Goal: Navigation & Orientation: Find specific page/section

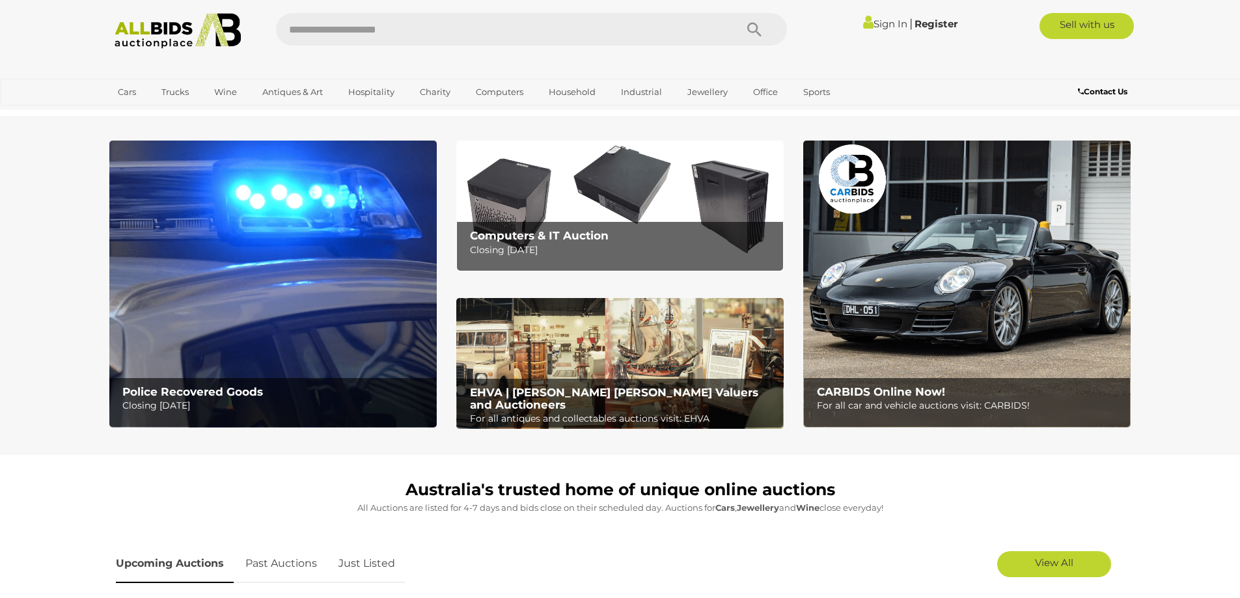
click at [875, 23] on link "Sign In" at bounding box center [885, 24] width 44 height 12
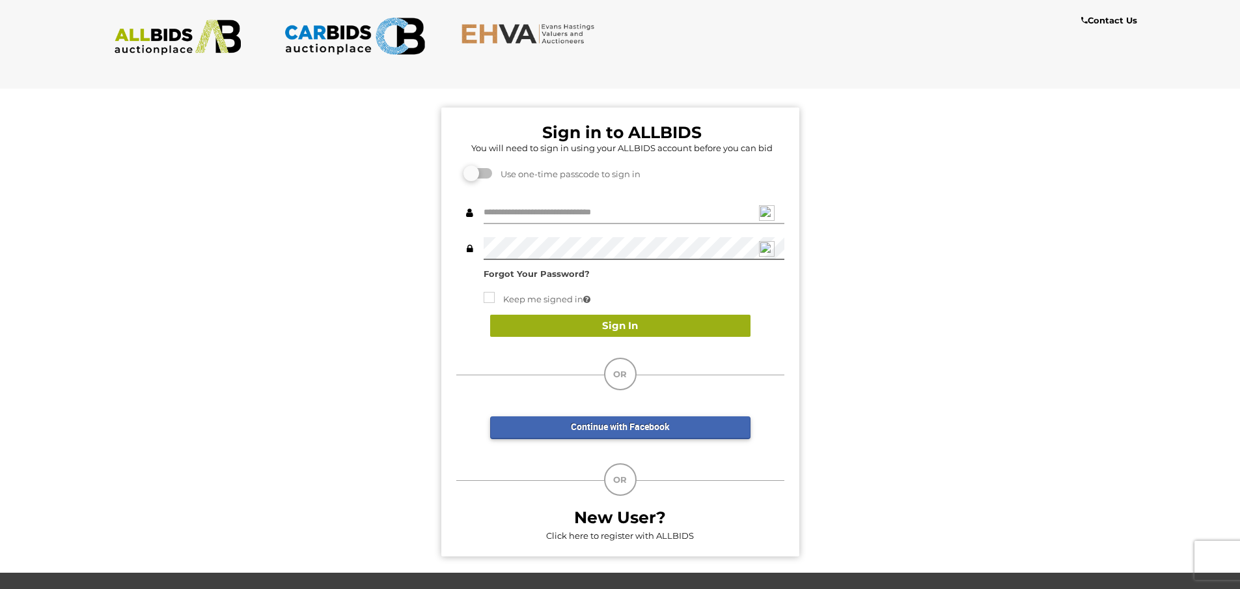
type input "***"
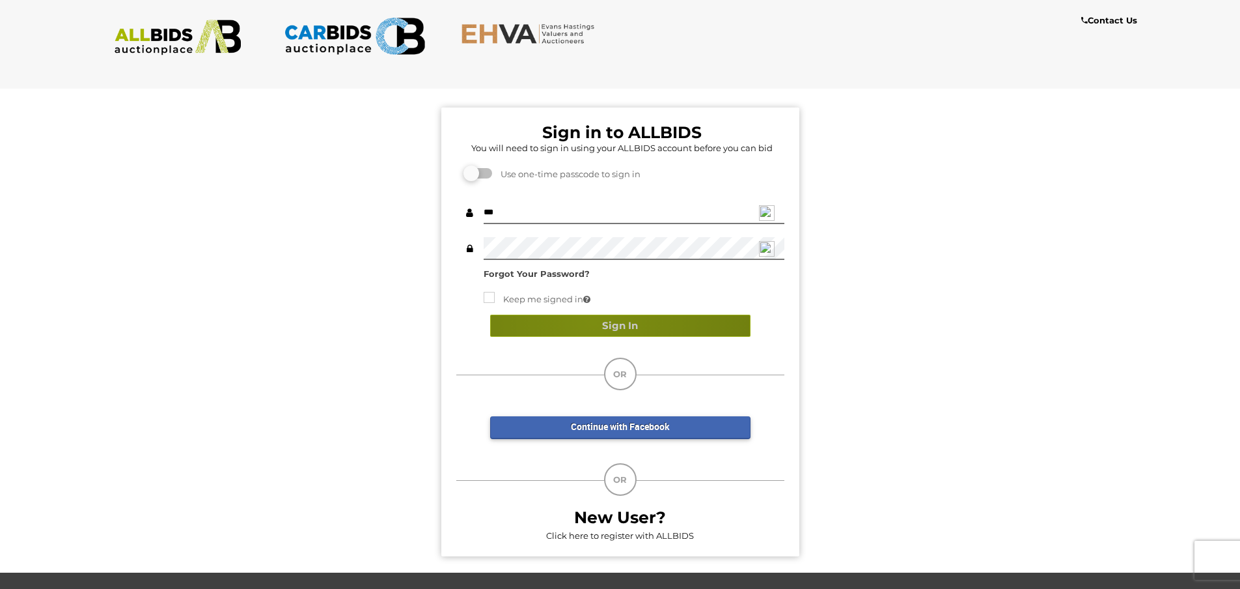
click at [592, 321] on button "Sign In" at bounding box center [620, 325] width 260 height 23
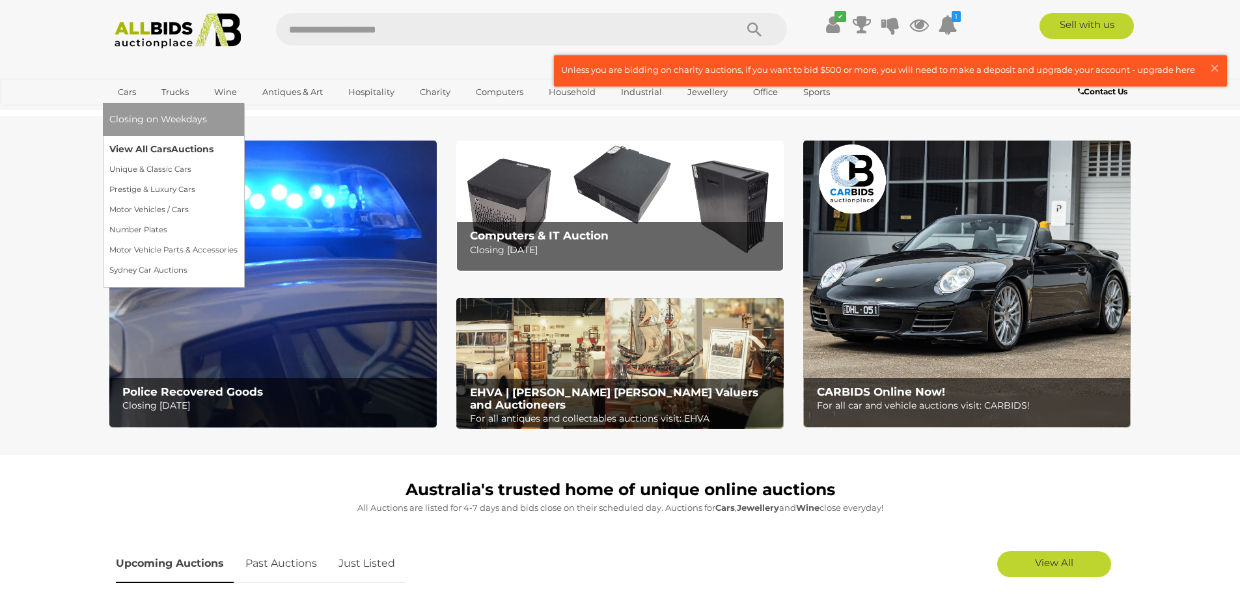
click at [163, 146] on link "View All Cars Auctions" at bounding box center [173, 149] width 128 height 20
